Goal: Find specific page/section: Find specific page/section

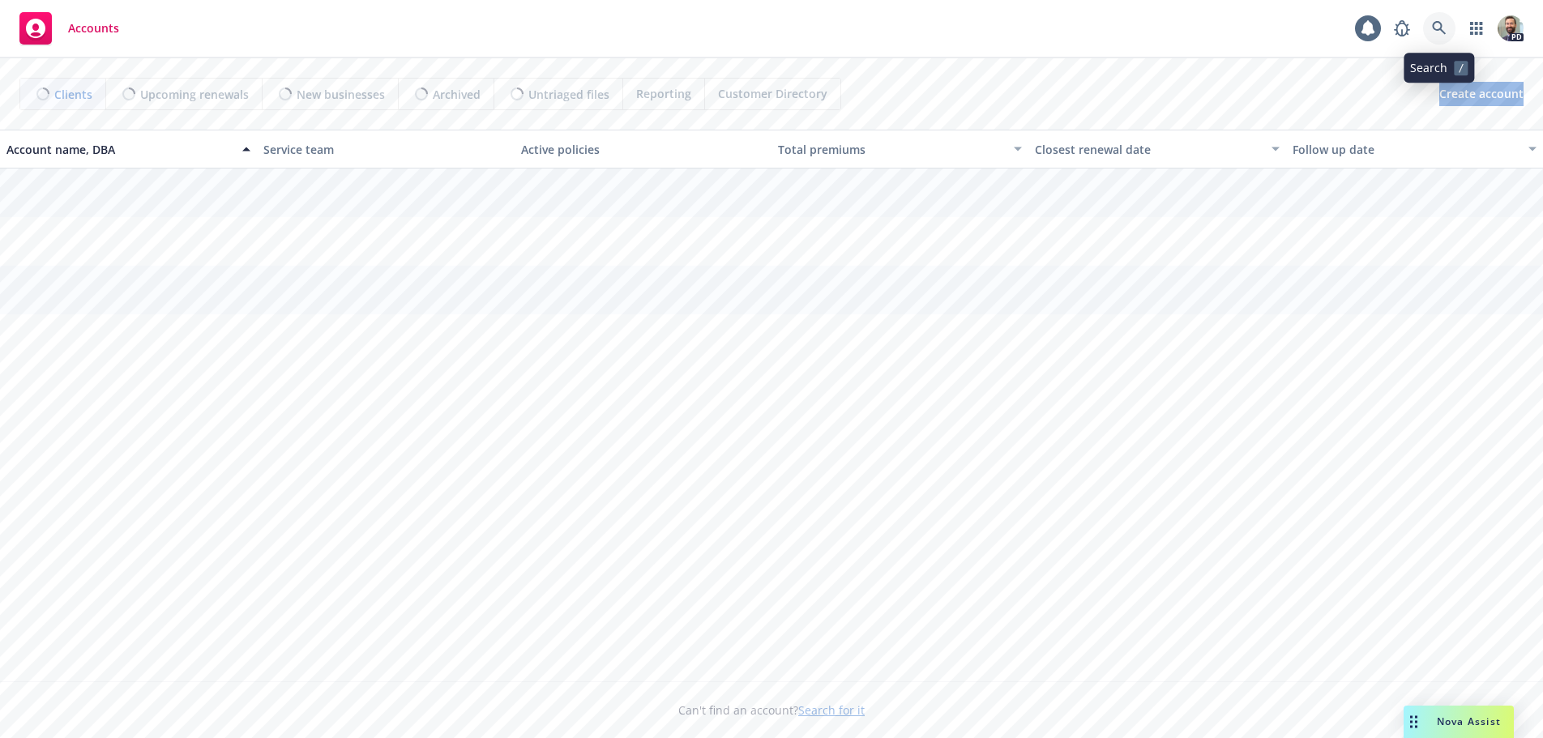
click at [1436, 24] on icon at bounding box center [1439, 28] width 15 height 15
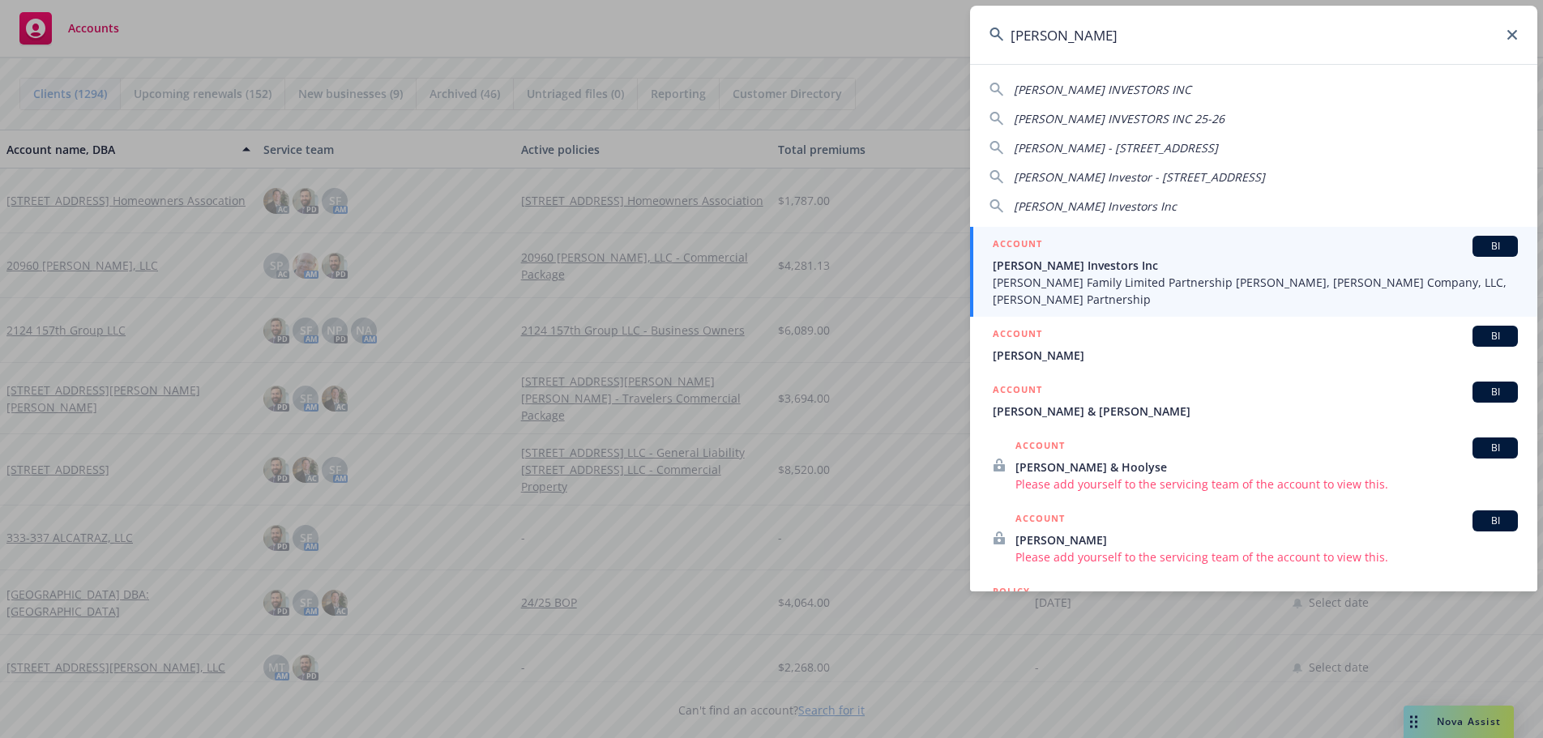
type input "[PERSON_NAME]"
click at [1043, 284] on span "[PERSON_NAME] Family Limited Partnership [PERSON_NAME], [PERSON_NAME] Company, …" at bounding box center [1255, 291] width 525 height 34
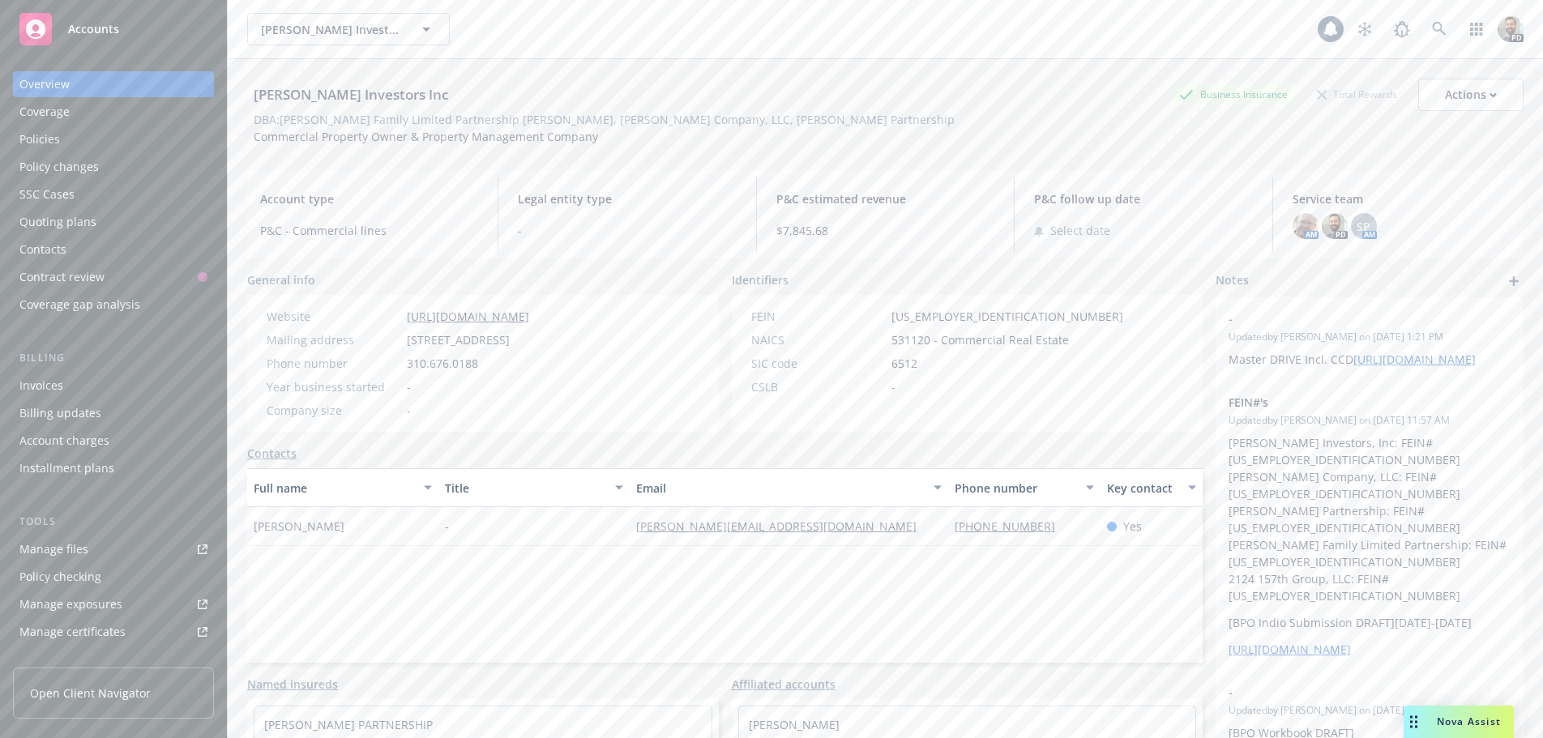
click at [35, 138] on div "Policies" at bounding box center [39, 139] width 41 height 26
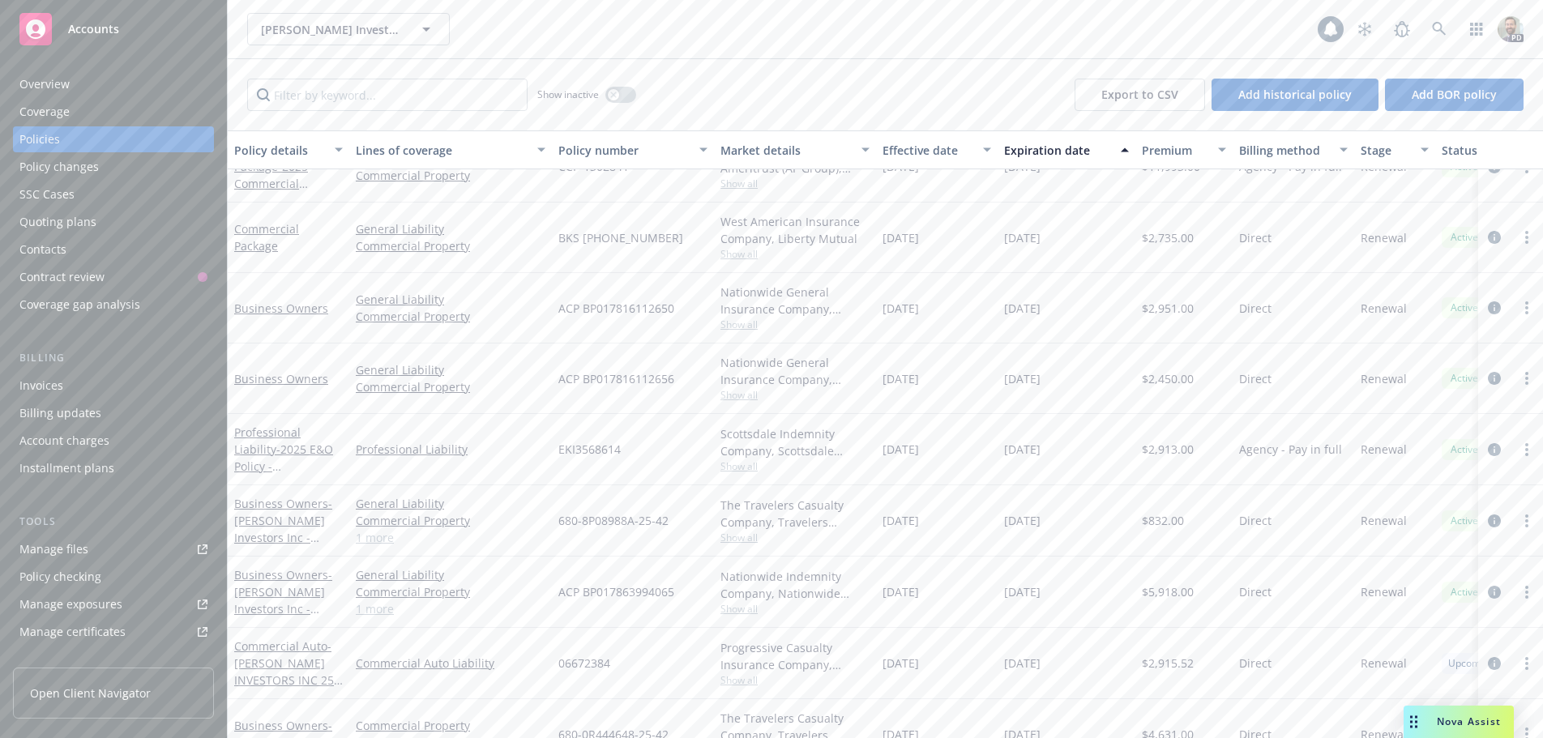
scroll to position [229, 0]
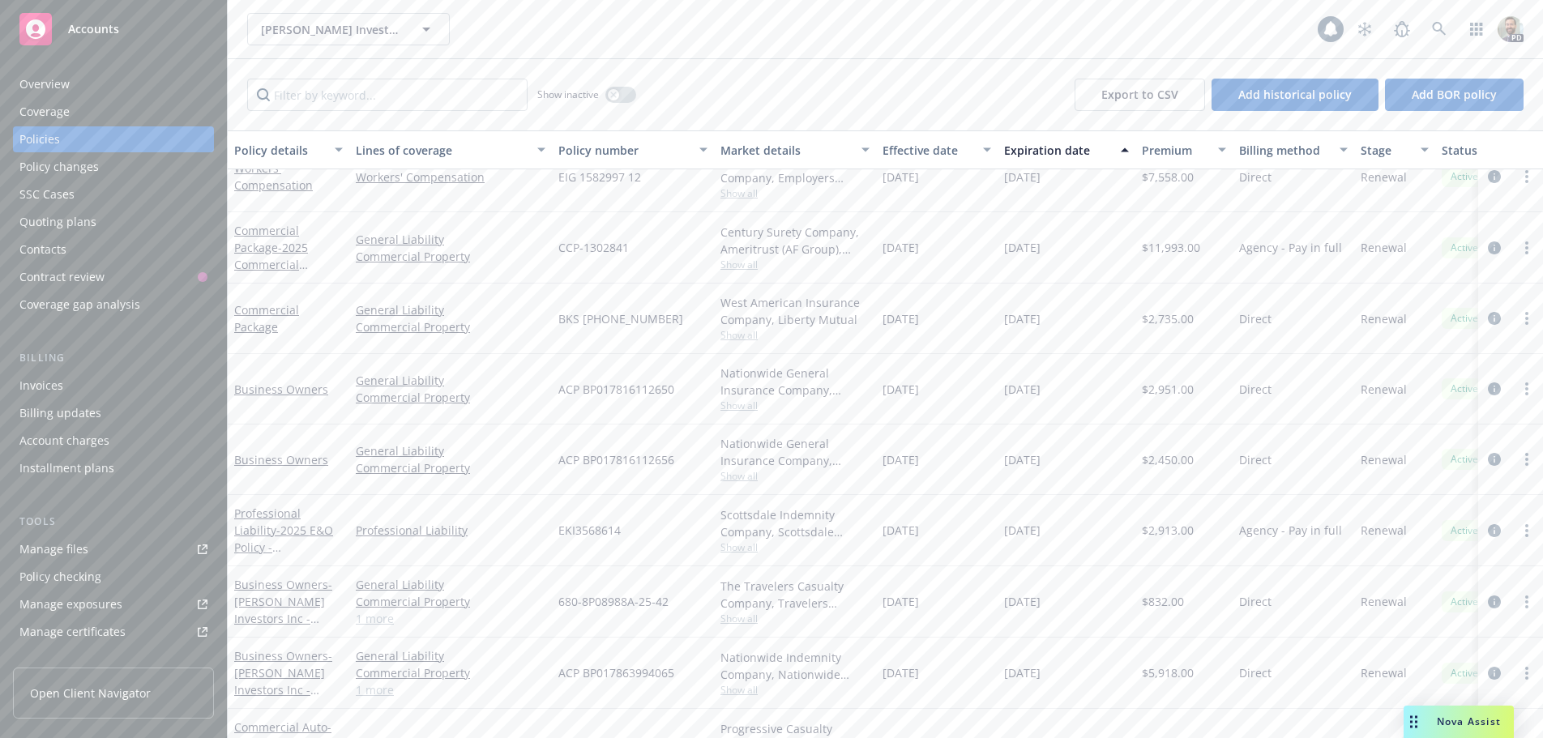
click at [108, 80] on div "Overview" at bounding box center [113, 84] width 188 height 26
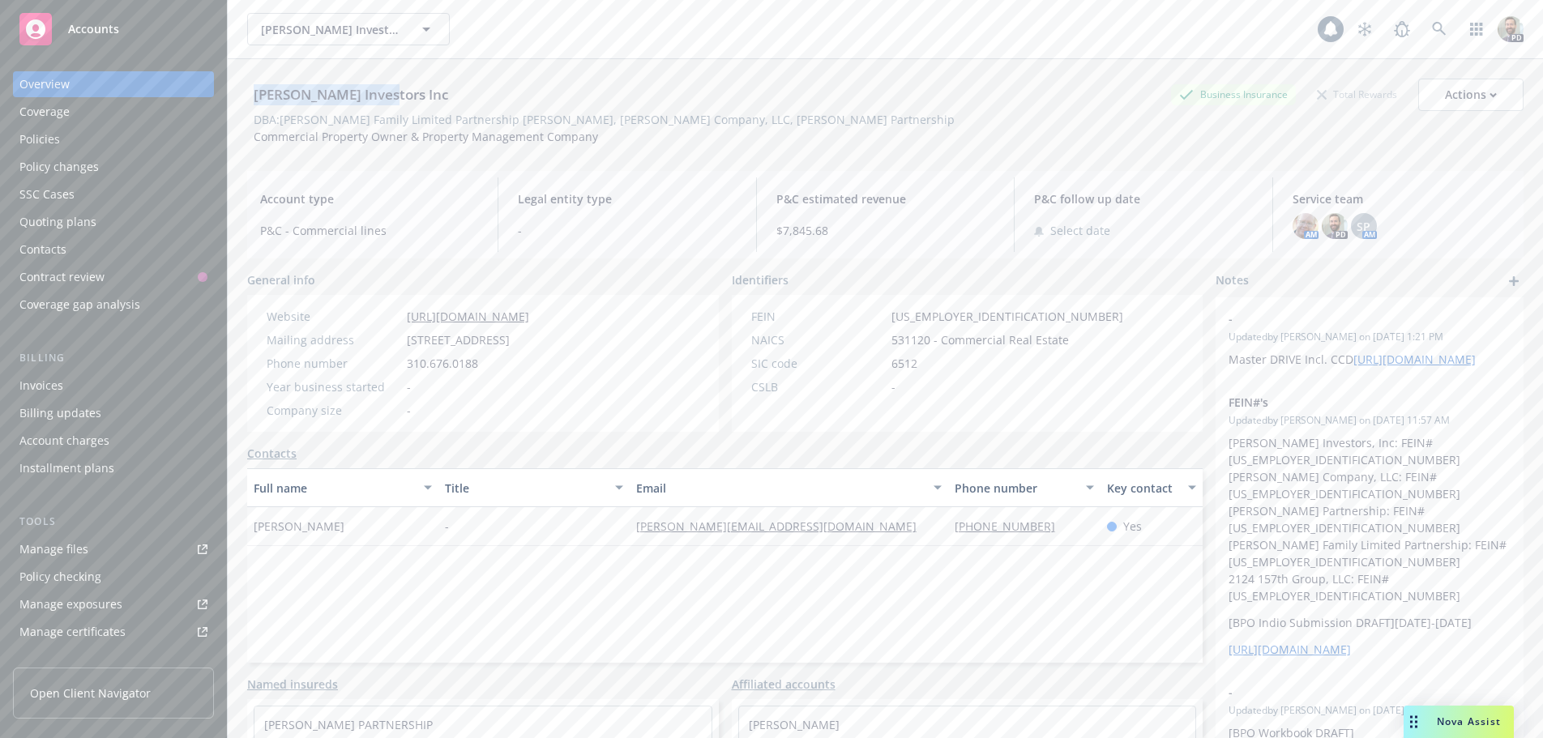
drag, startPoint x: 257, startPoint y: 92, endPoint x: 421, endPoint y: 92, distance: 163.8
click at [421, 92] on div "[PERSON_NAME] Investors Inc Business Insurance Total Rewards Actions" at bounding box center [885, 95] width 1277 height 32
copy div "[PERSON_NAME] Investors Inc"
click at [52, 137] on div "Policies" at bounding box center [39, 139] width 41 height 26
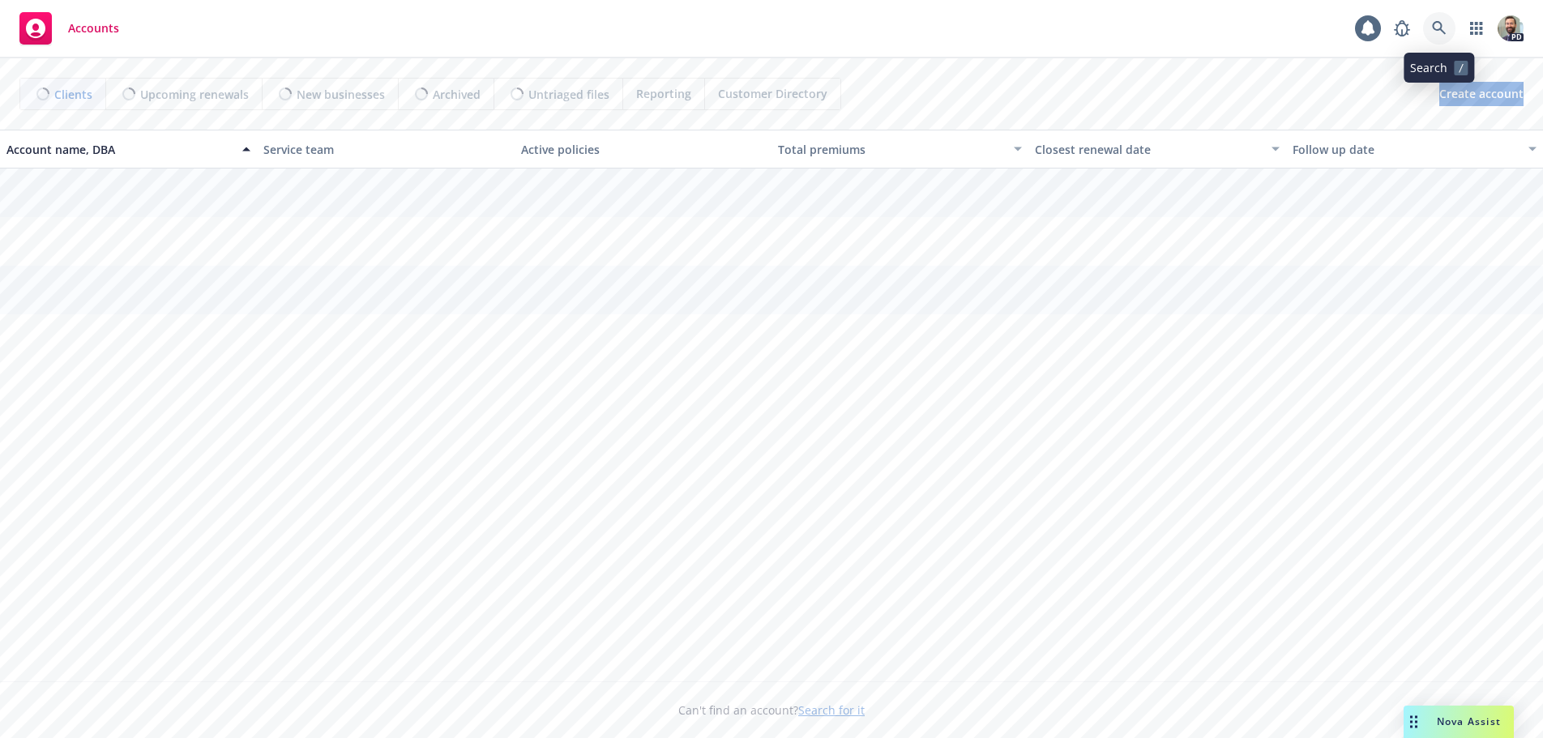
click at [1435, 27] on icon at bounding box center [1439, 28] width 15 height 15
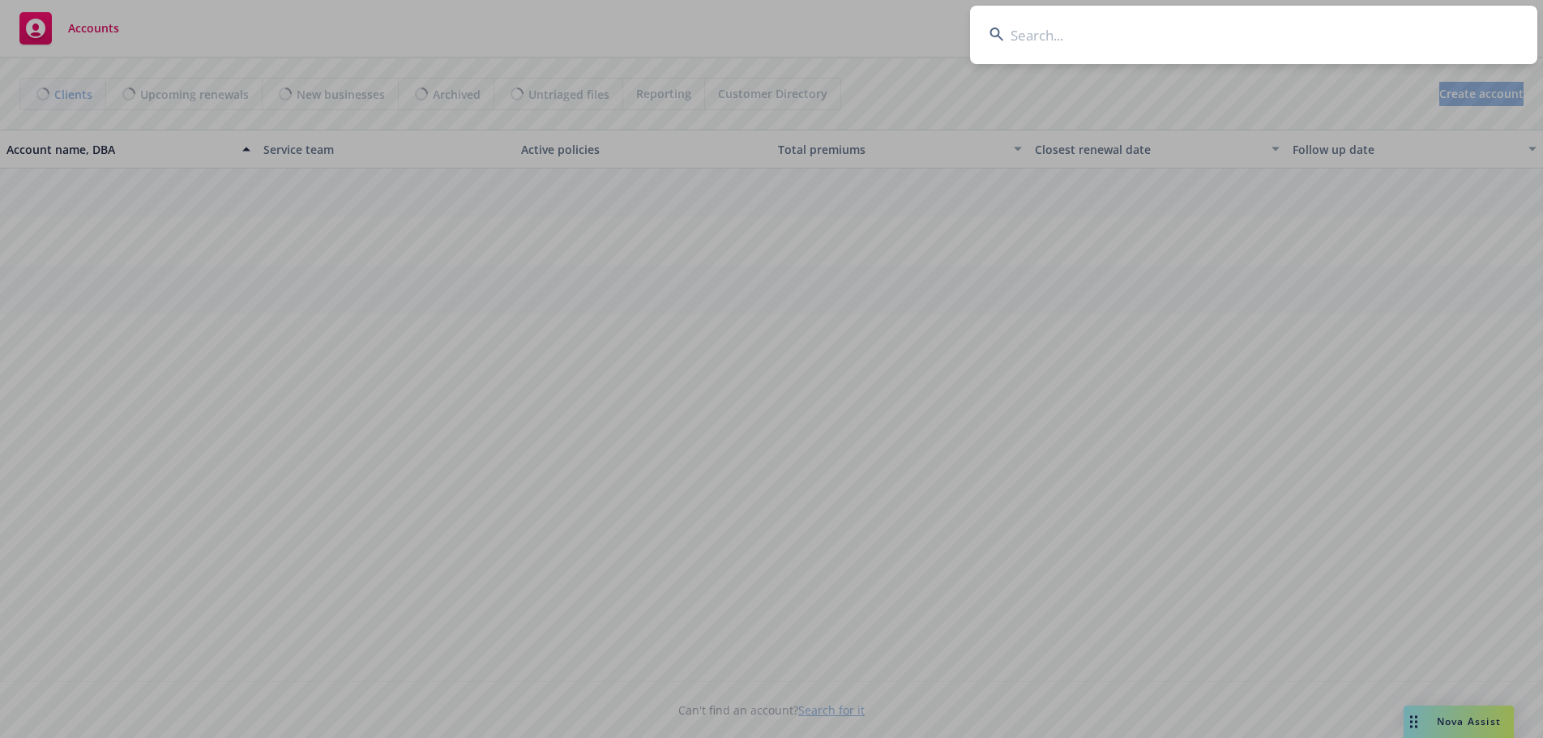
click at [1415, 27] on input at bounding box center [1253, 35] width 567 height 58
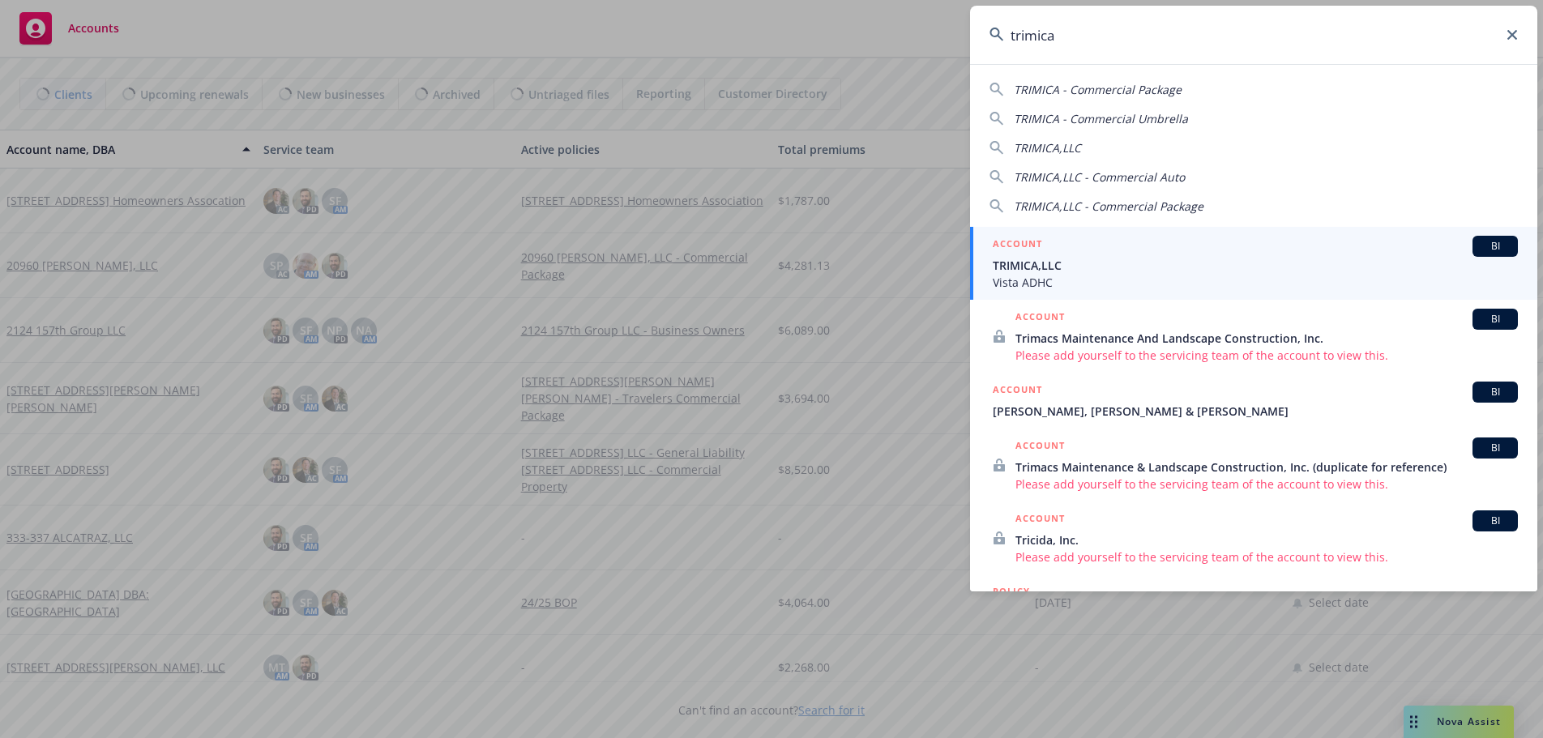
type input "trimica"
click at [1033, 277] on span "Vista ADHC" at bounding box center [1255, 282] width 525 height 17
